Goal: Task Accomplishment & Management: Use online tool/utility

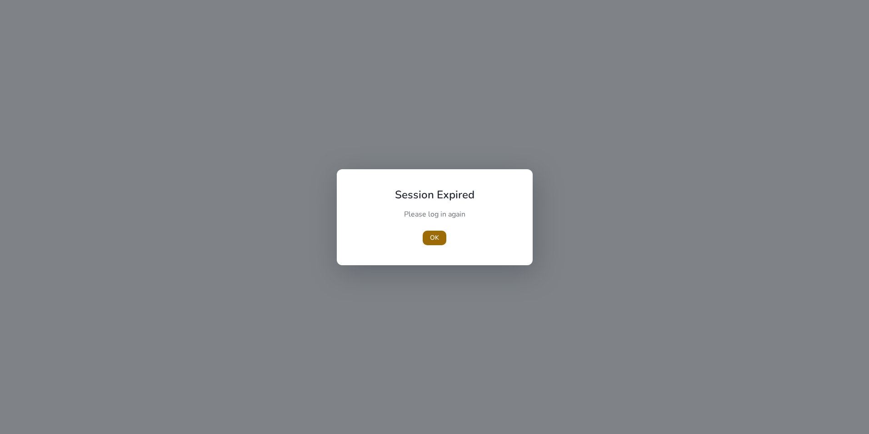
click at [435, 244] on span "button" at bounding box center [435, 238] width 24 height 22
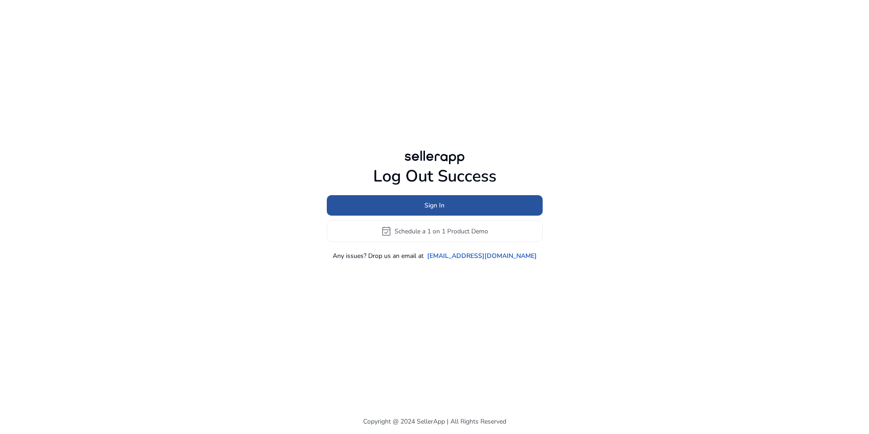
click at [430, 205] on span "Sign In" at bounding box center [435, 205] width 20 height 10
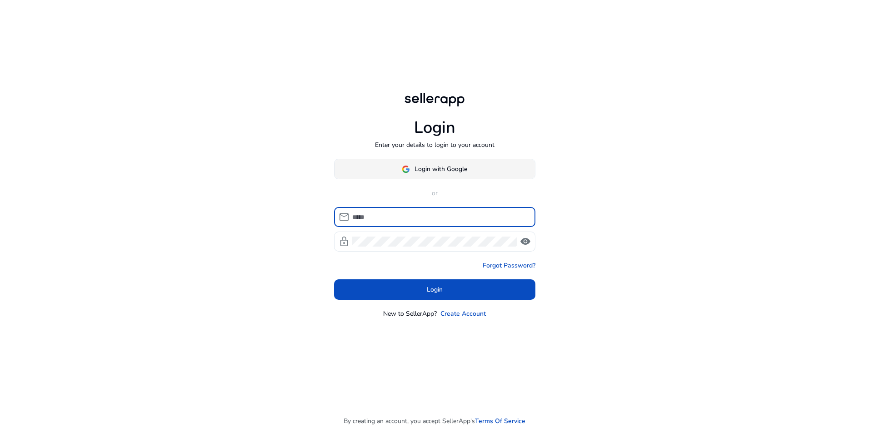
click at [441, 166] on span "Login with Google" at bounding box center [441, 169] width 53 height 10
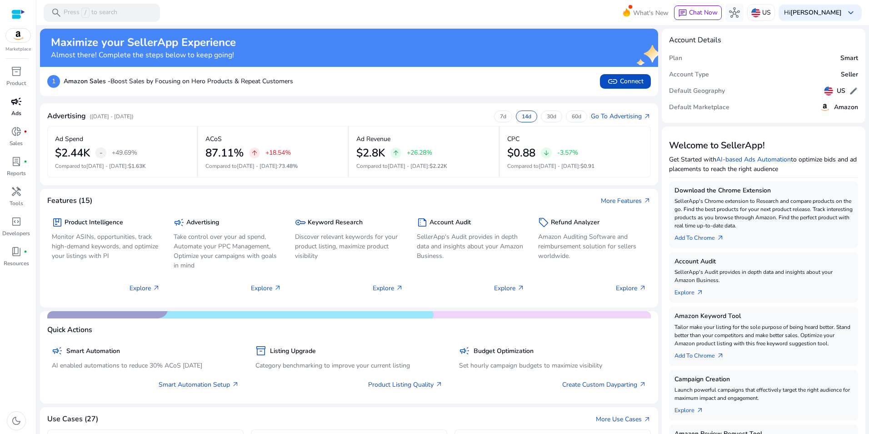
click at [19, 106] on span "campaign" at bounding box center [16, 101] width 11 height 11
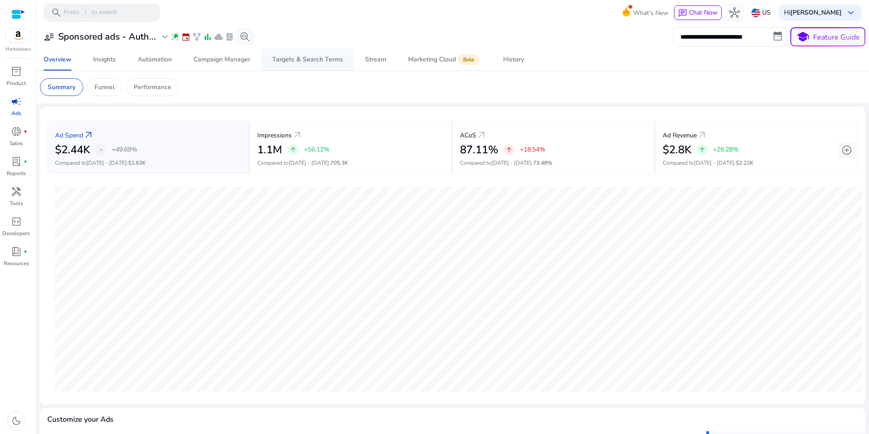
click at [299, 58] on div "Targets & Search Terms" at bounding box center [307, 59] width 71 height 6
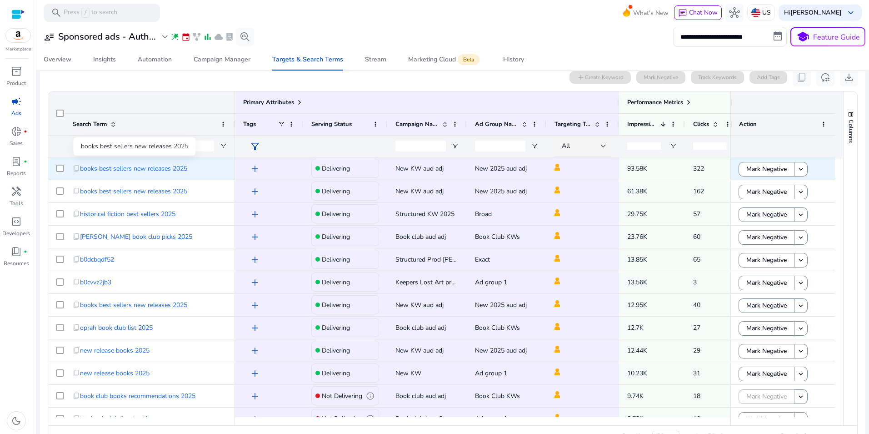
click at [164, 171] on span "books best sellers new releases 2025" at bounding box center [133, 168] width 107 height 19
click at [138, 170] on span "books best sellers new releases 2025" at bounding box center [133, 168] width 107 height 19
click at [75, 167] on span "content_copy" at bounding box center [76, 168] width 7 height 7
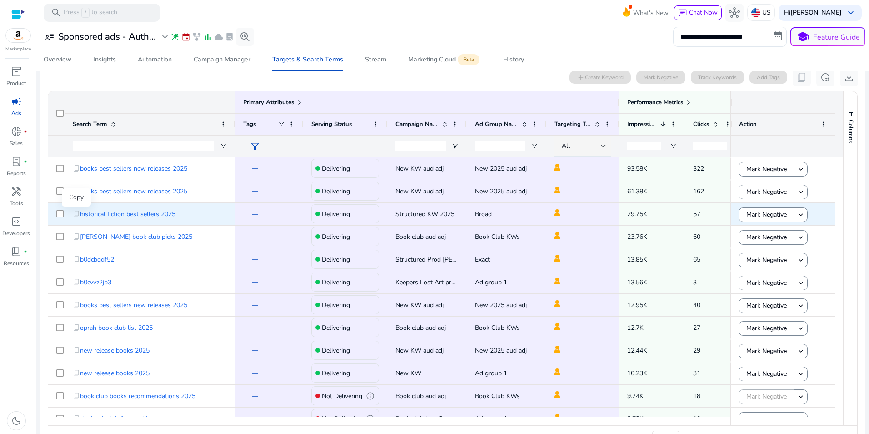
click at [77, 215] on span "content_copy" at bounding box center [76, 213] width 7 height 7
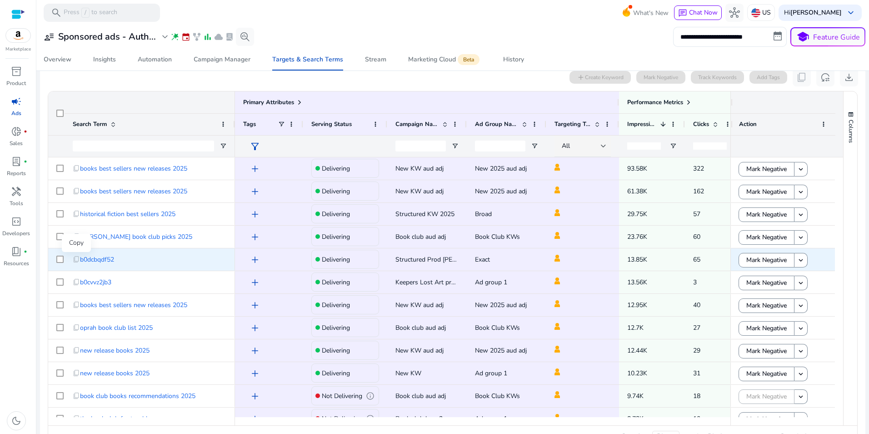
click at [75, 261] on span "content_copy" at bounding box center [76, 258] width 7 height 7
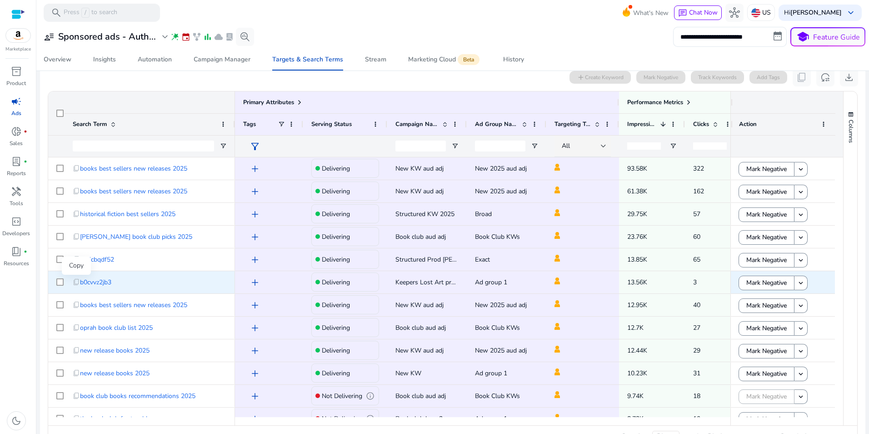
click at [75, 281] on span "content_copy" at bounding box center [76, 281] width 7 height 7
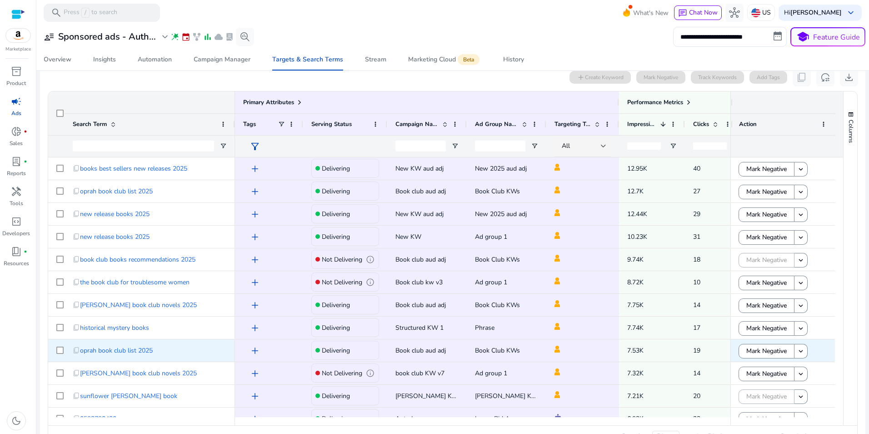
scroll to position [182, 0]
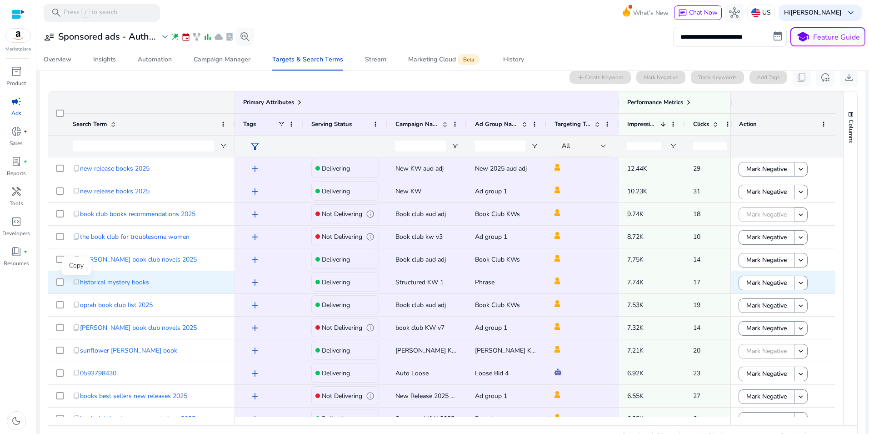
click at [75, 282] on span "content_copy" at bounding box center [76, 281] width 7 height 7
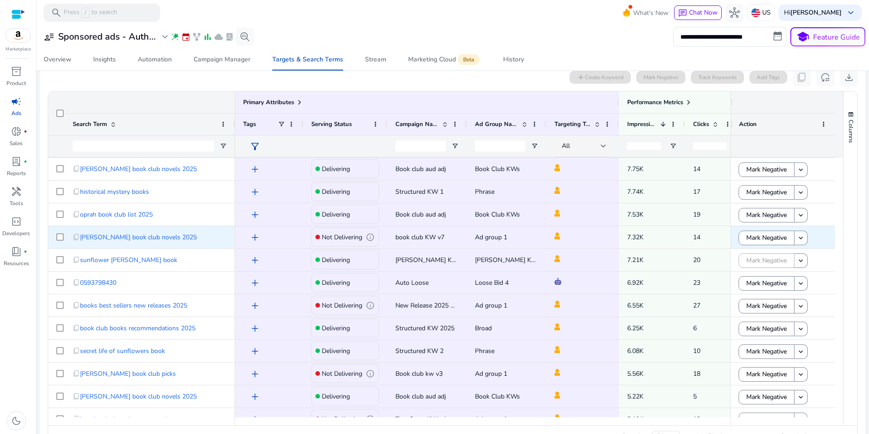
scroll to position [273, 0]
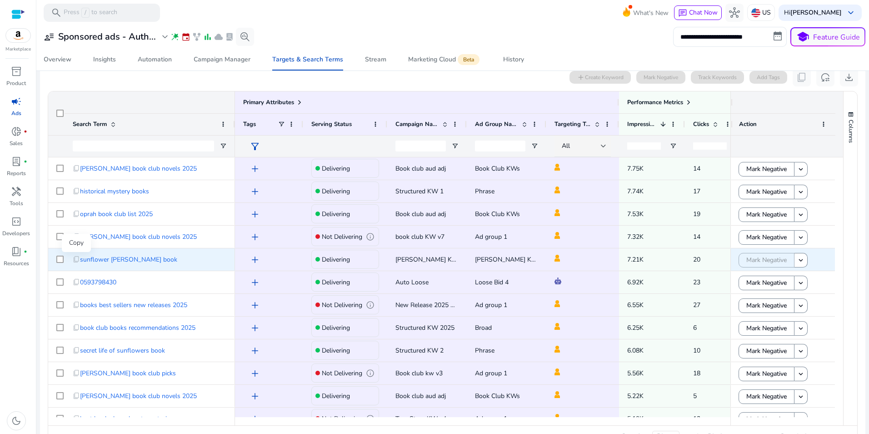
click at [78, 261] on span "content_copy" at bounding box center [76, 258] width 7 height 7
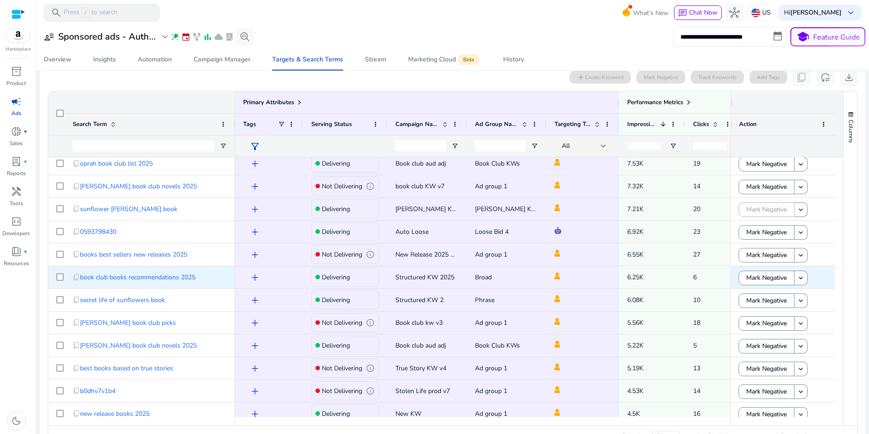
scroll to position [364, 0]
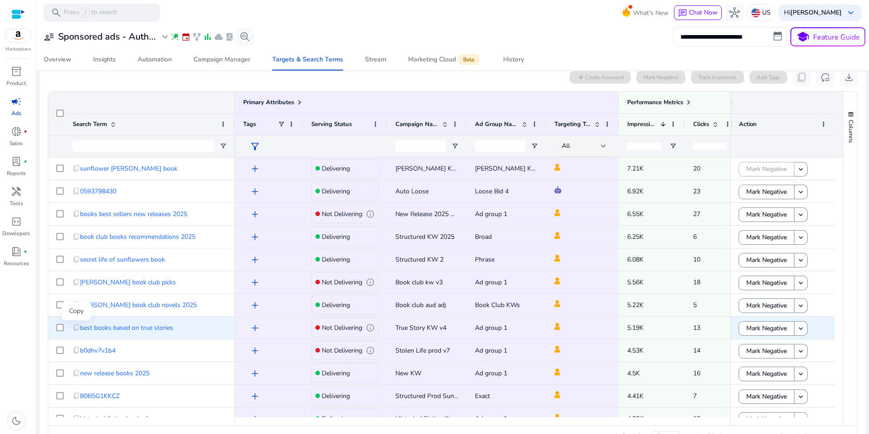
click at [76, 328] on span "content_copy" at bounding box center [76, 327] width 7 height 7
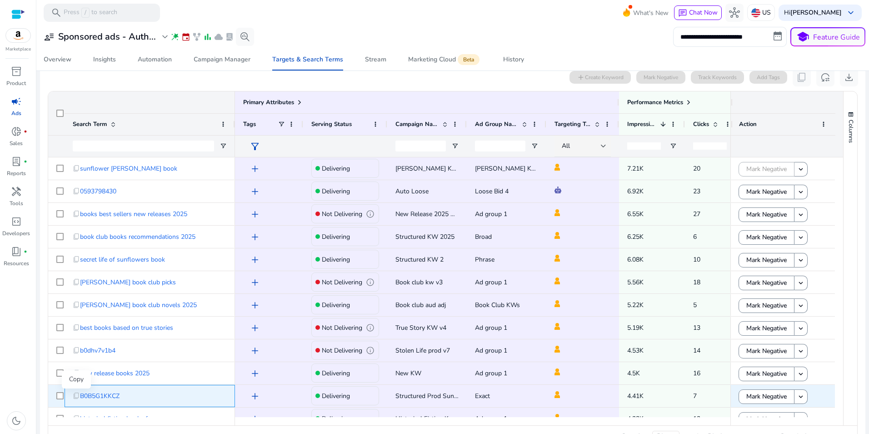
click at [75, 395] on span "content_copy" at bounding box center [76, 395] width 7 height 7
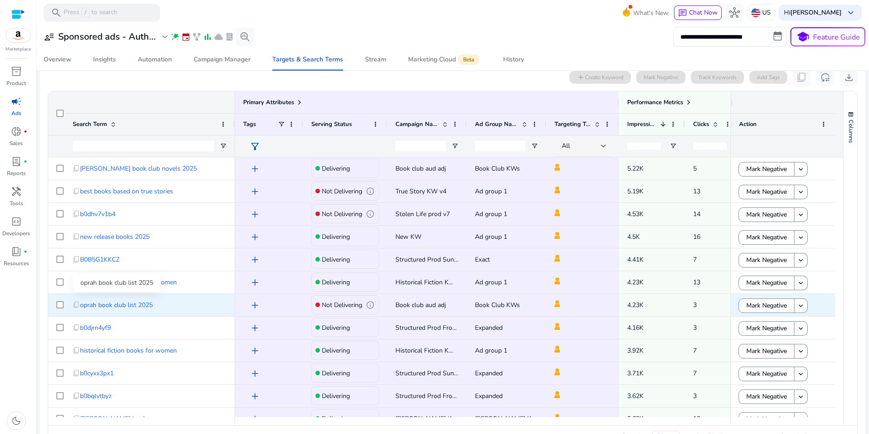
scroll to position [545, 0]
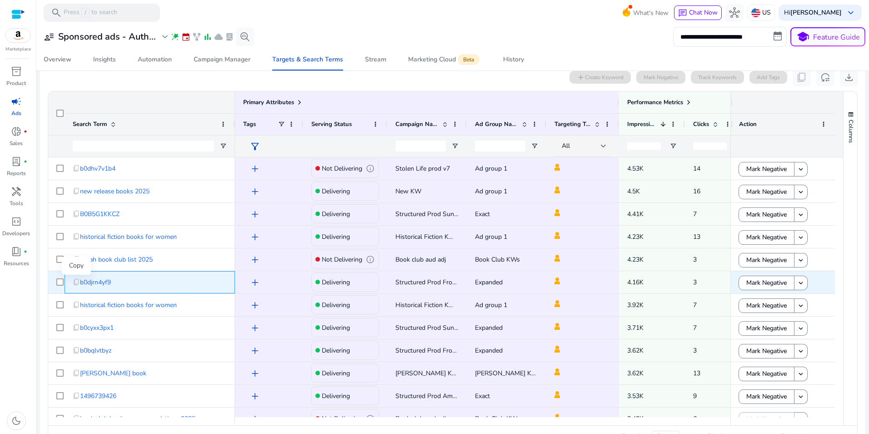
click at [77, 284] on span "content_copy" at bounding box center [76, 281] width 7 height 7
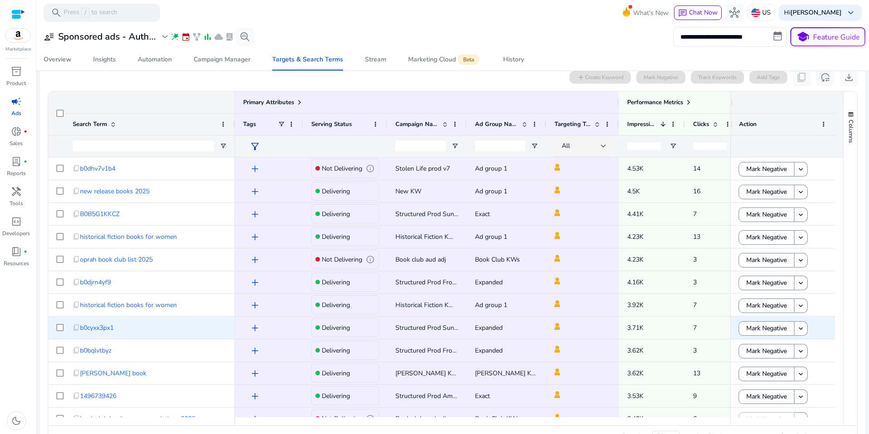
scroll to position [591, 0]
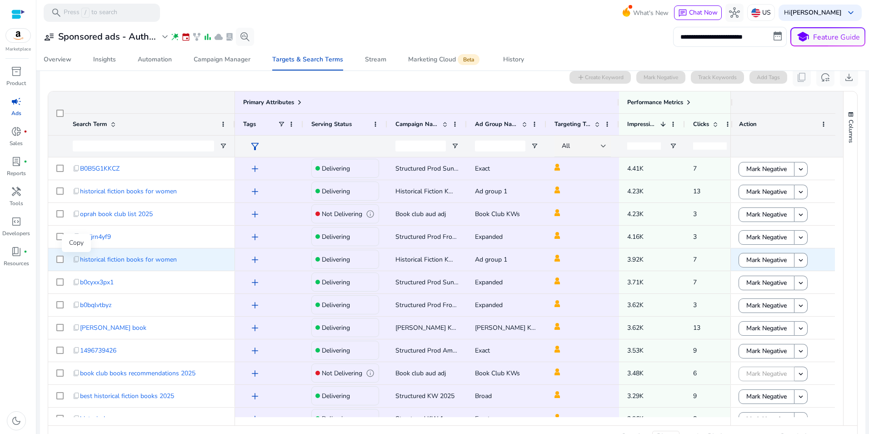
click at [75, 259] on span "content_copy" at bounding box center [76, 258] width 7 height 7
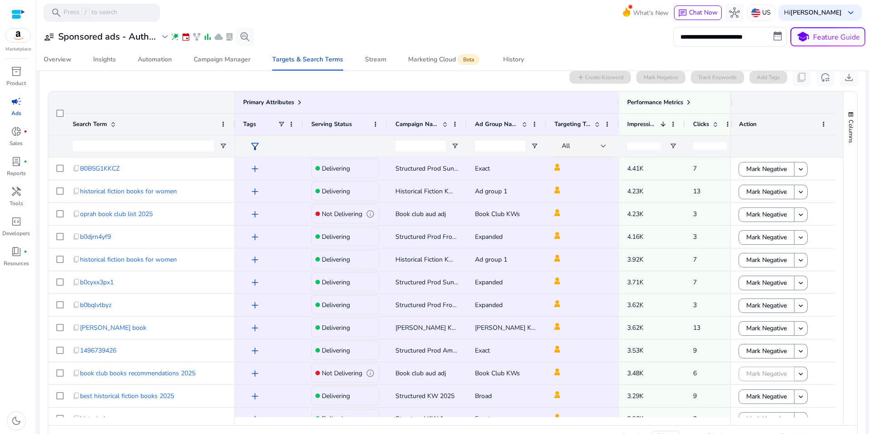
click at [305, 21] on mat-toolbar "search Press / to search What's New chat Chat Now hub US Hi [PERSON_NAME] keybo…" at bounding box center [452, 12] width 833 height 25
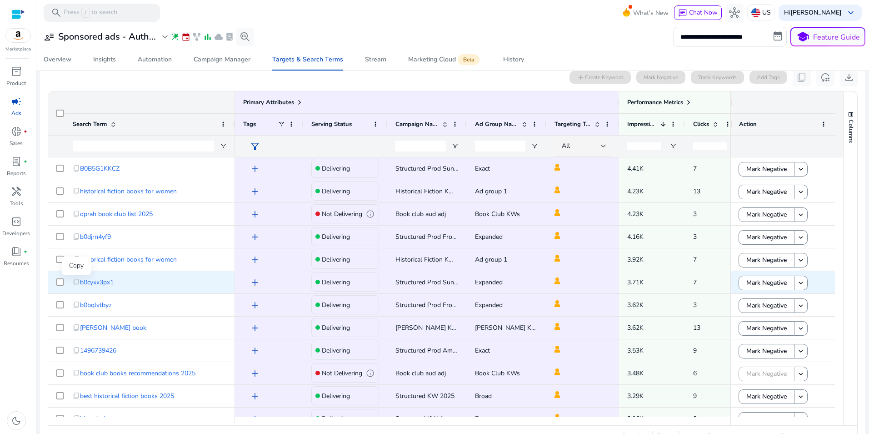
click at [76, 284] on span "content_copy" at bounding box center [76, 281] width 7 height 7
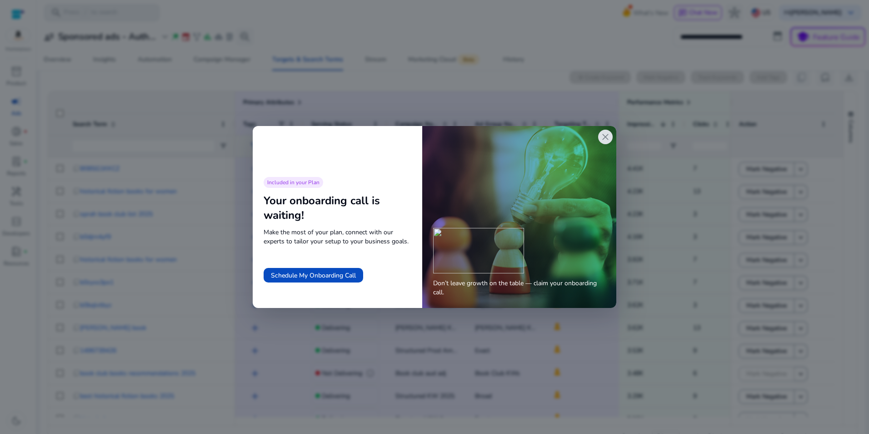
click at [291, 150] on div "Included in your Plan Your onboarding call is waiting! Make the most of your pl…" at bounding box center [338, 217] width 170 height 204
click at [605, 137] on span "close" at bounding box center [605, 136] width 11 height 11
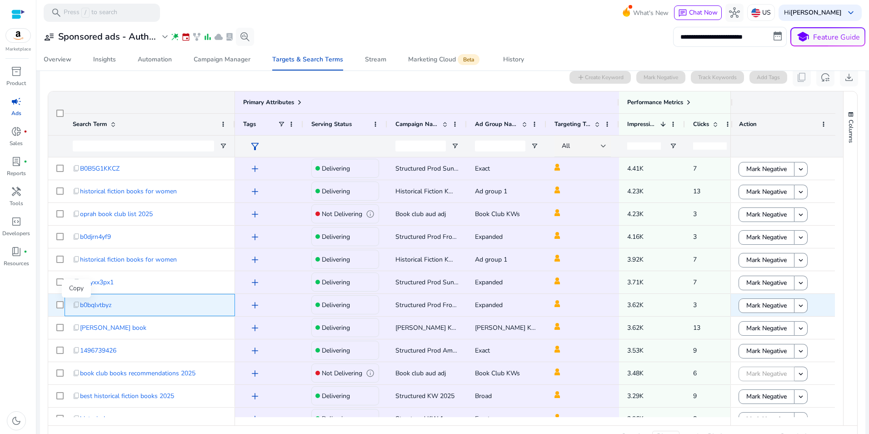
click at [76, 304] on span "content_copy" at bounding box center [76, 304] width 7 height 7
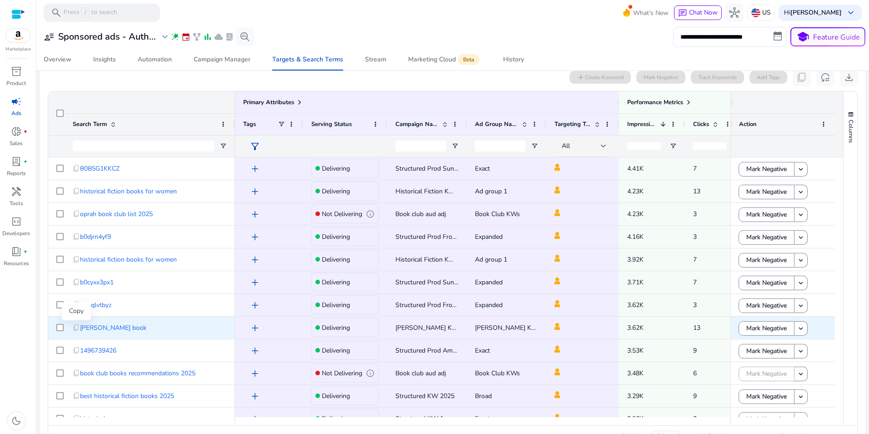
click at [75, 329] on span "content_copy" at bounding box center [76, 327] width 7 height 7
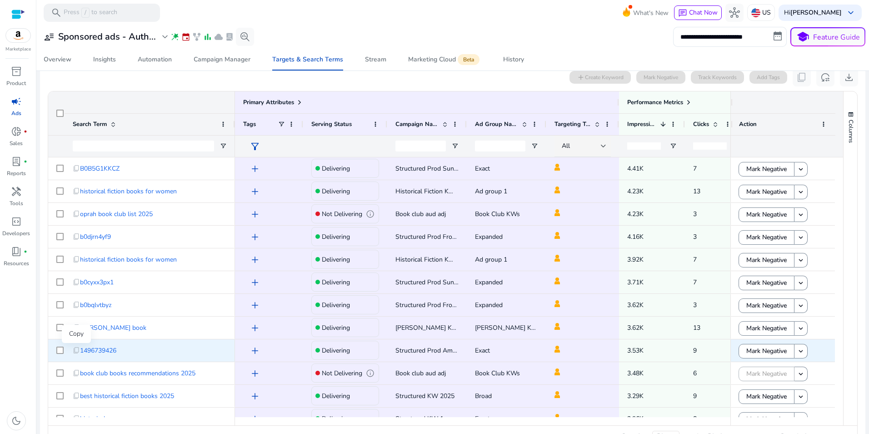
click at [78, 349] on span "content_copy" at bounding box center [76, 349] width 7 height 7
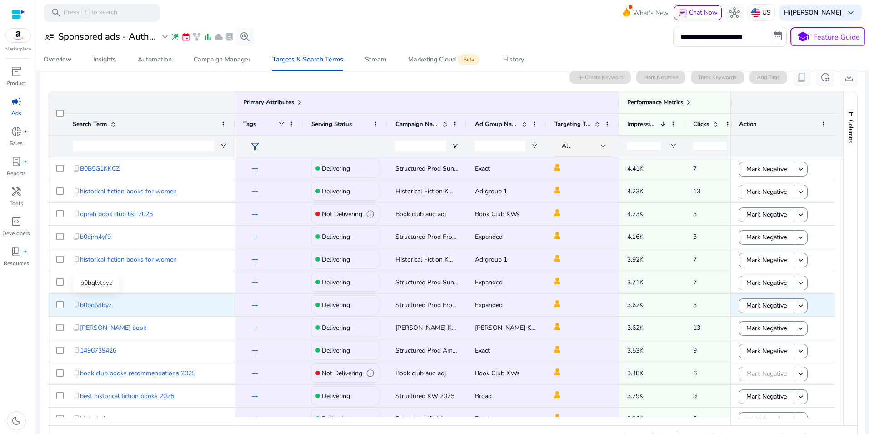
scroll to position [636, 0]
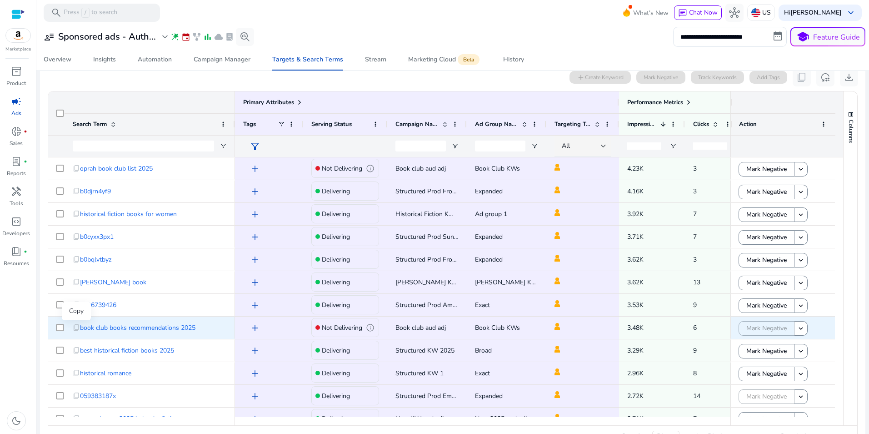
click at [76, 327] on span "content_copy" at bounding box center [76, 327] width 7 height 7
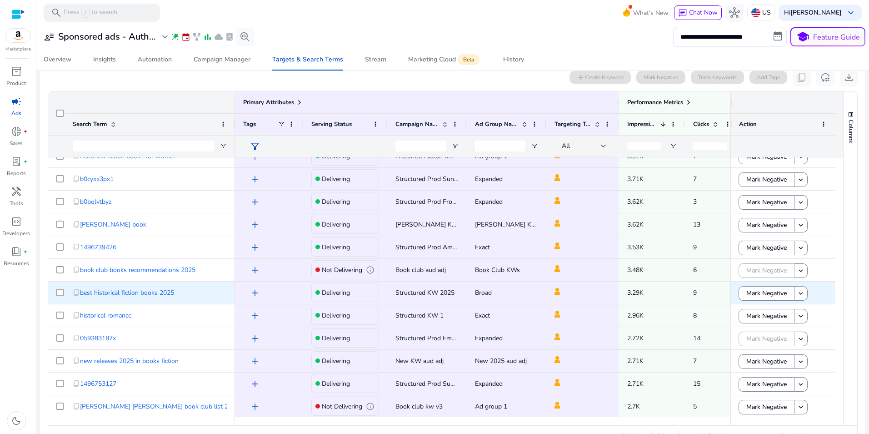
scroll to position [727, 0]
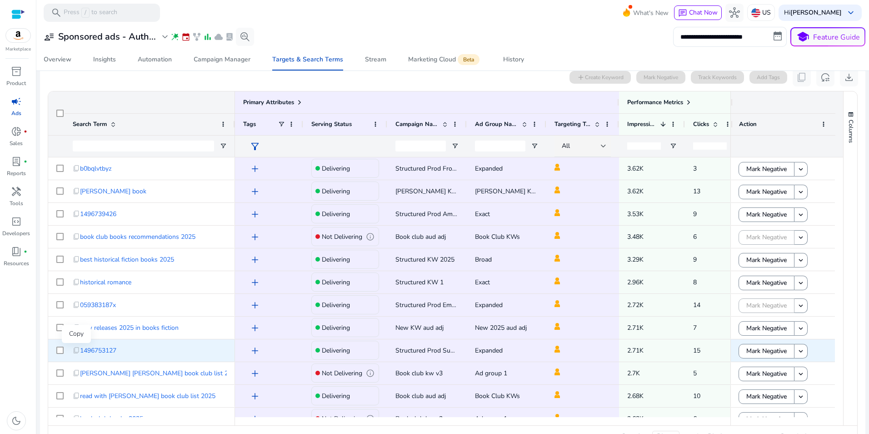
click at [76, 351] on span "content_copy" at bounding box center [76, 349] width 7 height 7
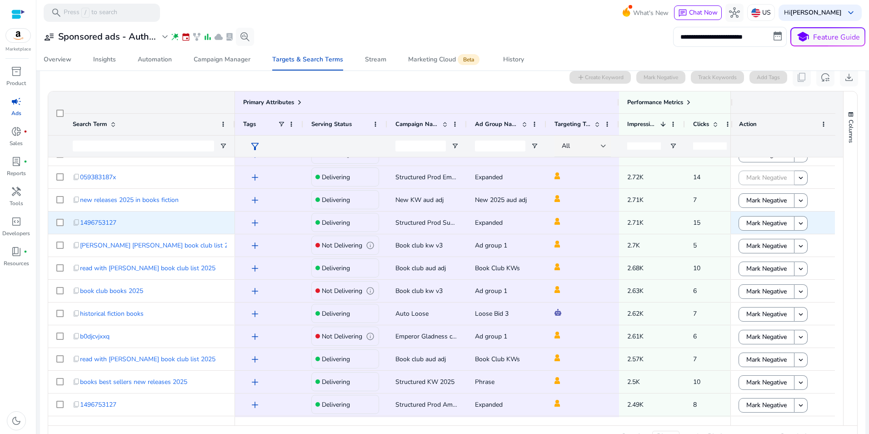
scroll to position [864, 0]
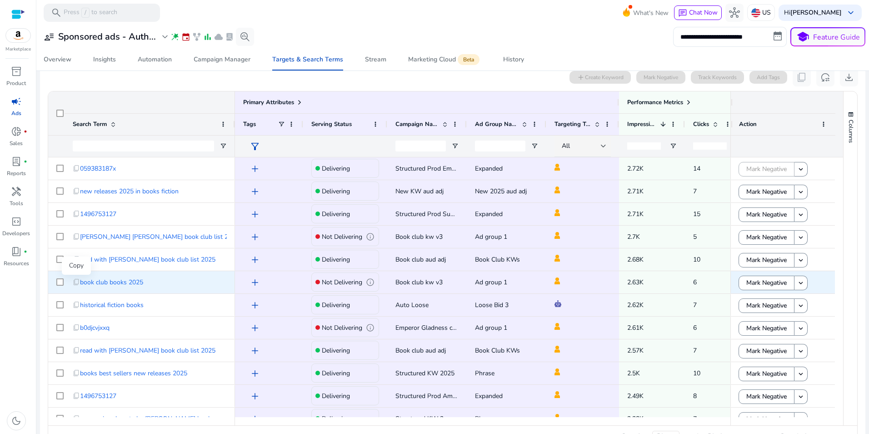
click at [76, 282] on span "content_copy" at bounding box center [76, 281] width 7 height 7
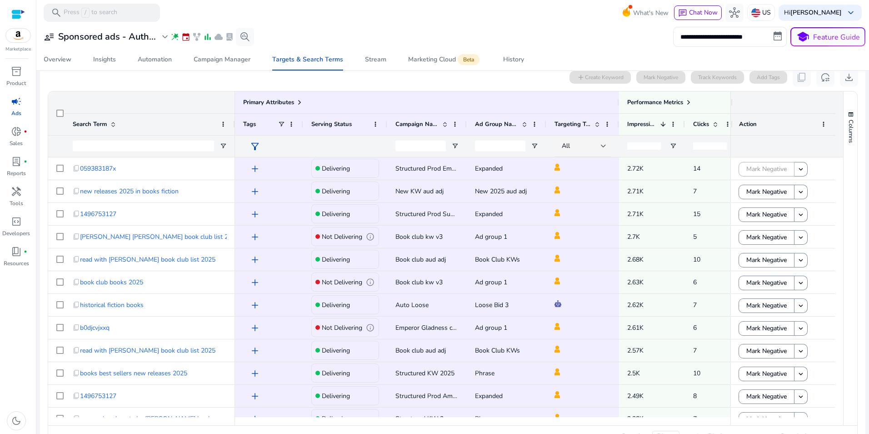
click at [298, 34] on div "**********" at bounding box center [452, 37] width 825 height 20
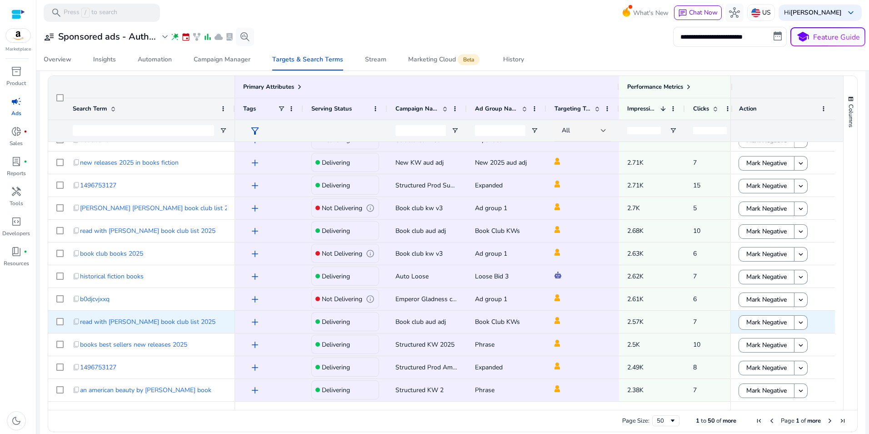
scroll to position [302, 0]
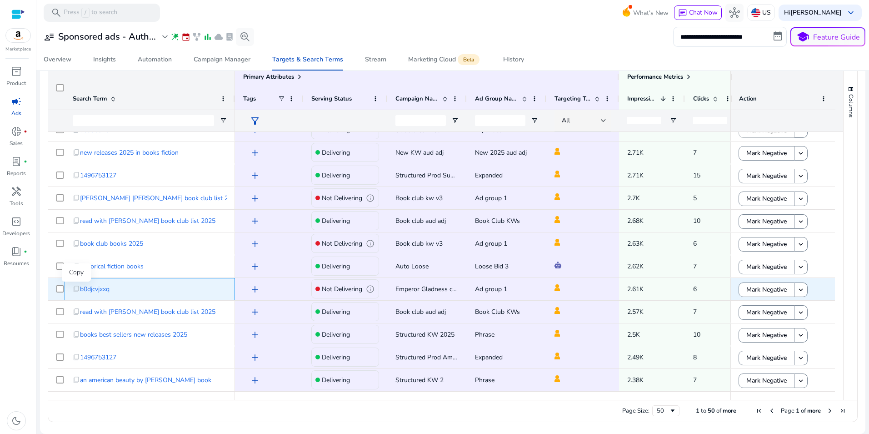
click at [77, 289] on span "content_copy" at bounding box center [76, 288] width 7 height 7
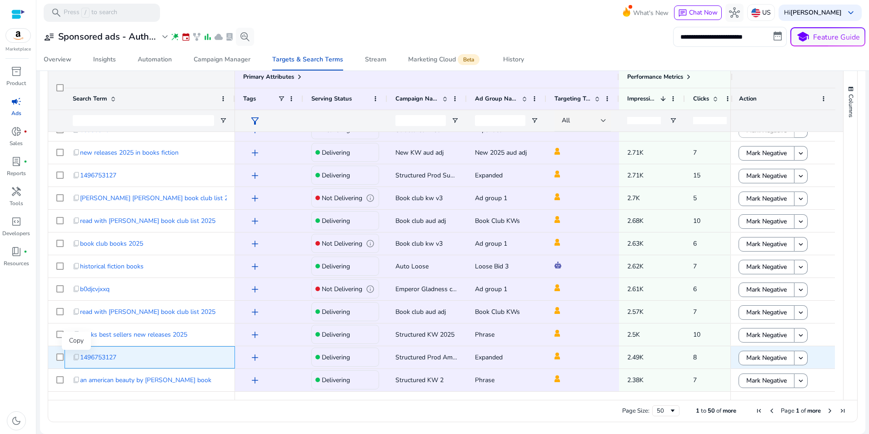
click at [75, 356] on span "content_copy" at bounding box center [76, 356] width 7 height 7
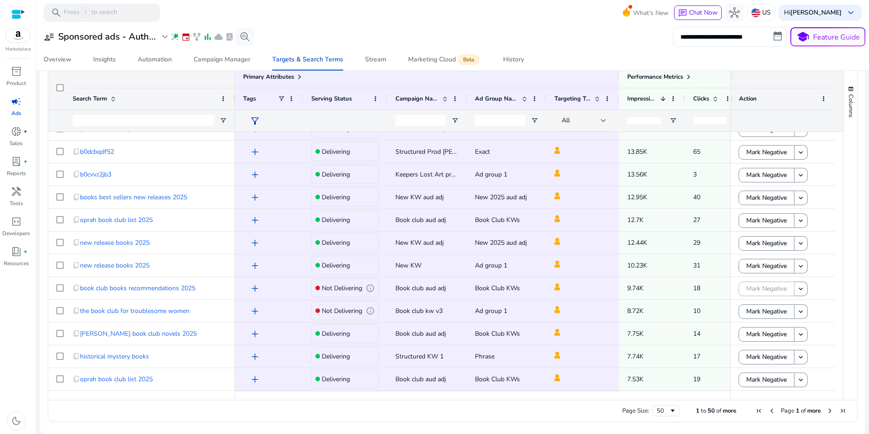
scroll to position [0, 0]
